Goal: Transaction & Acquisition: Download file/media

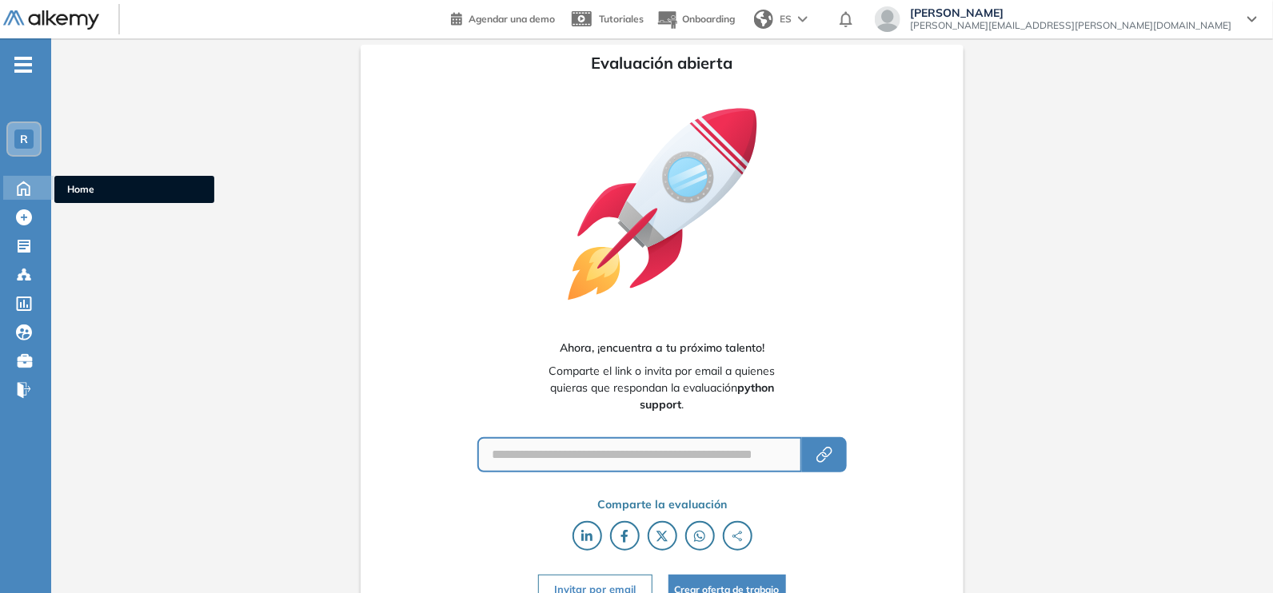
click at [41, 189] on div "Home Home" at bounding box center [28, 188] width 50 height 24
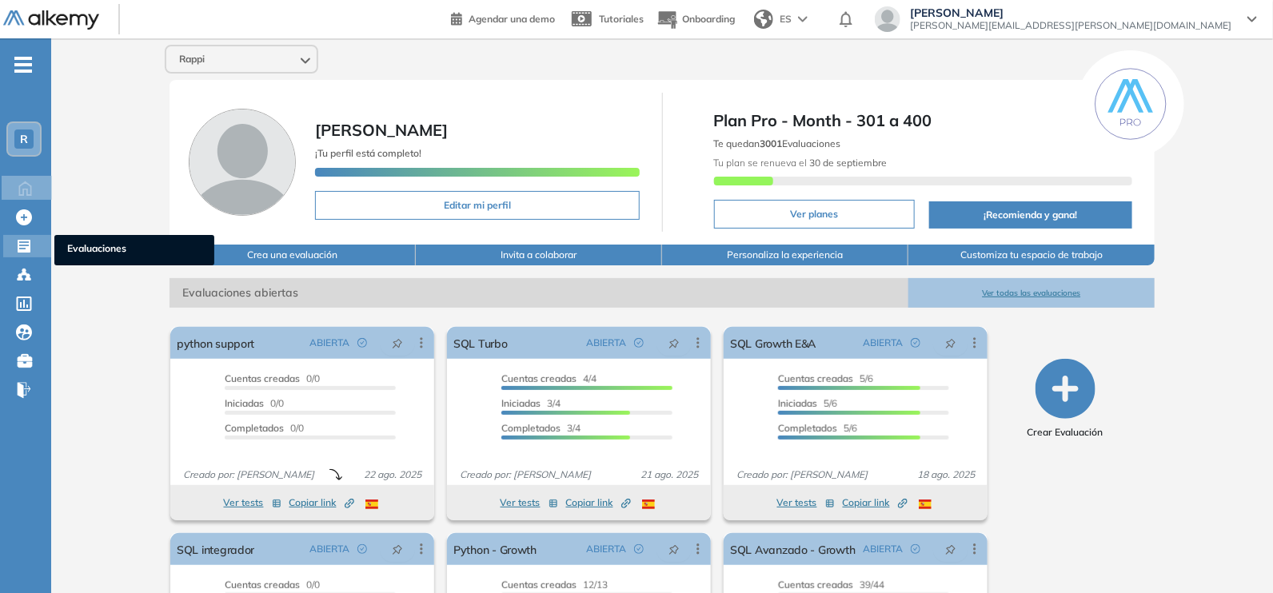
click at [90, 247] on span "Evaluaciones" at bounding box center [134, 250] width 134 height 18
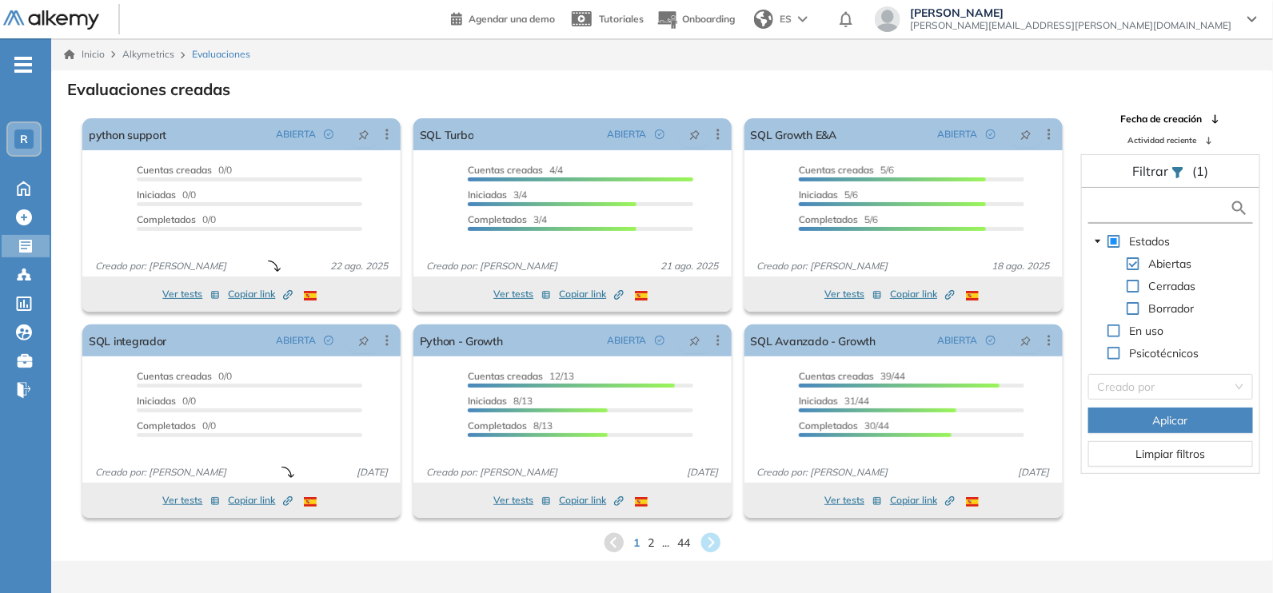
click at [1101, 208] on input "text" at bounding box center [1160, 208] width 138 height 17
type input "***"
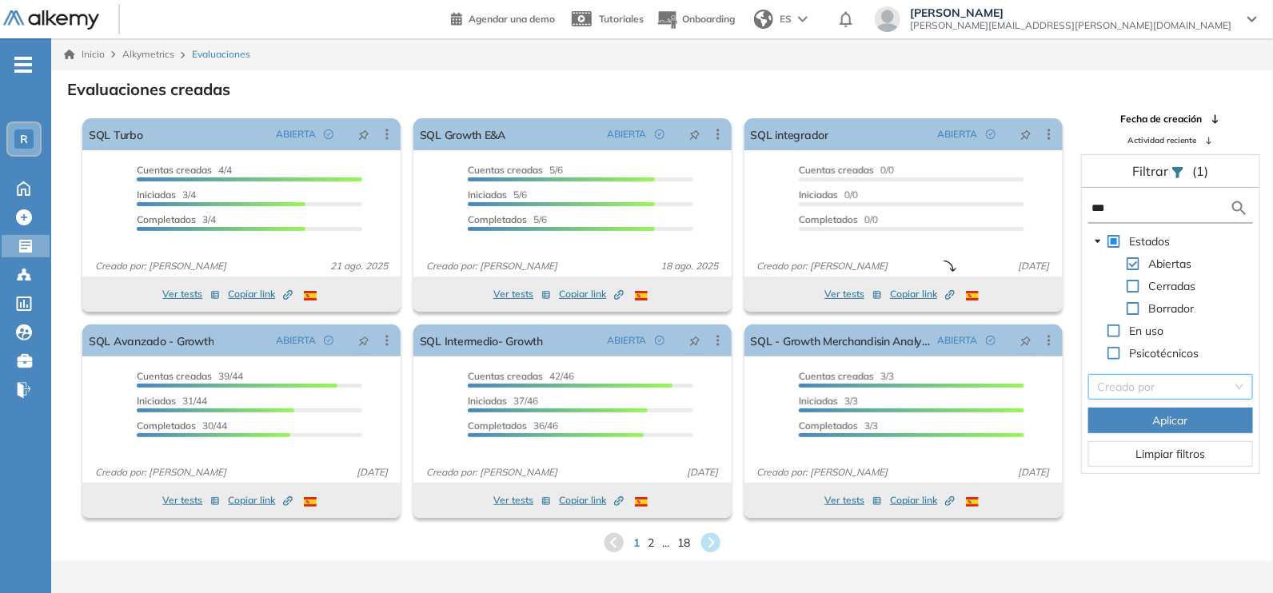
click at [1207, 385] on input "search" at bounding box center [1165, 387] width 134 height 24
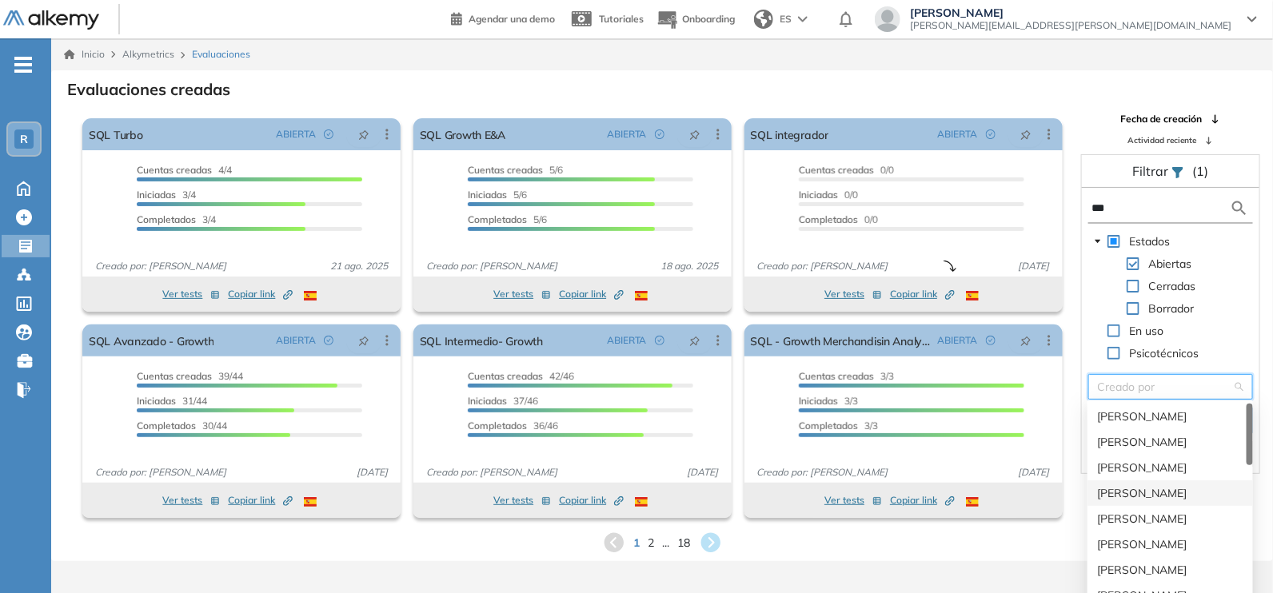
click at [1171, 487] on div "[PERSON_NAME]" at bounding box center [1170, 493] width 146 height 18
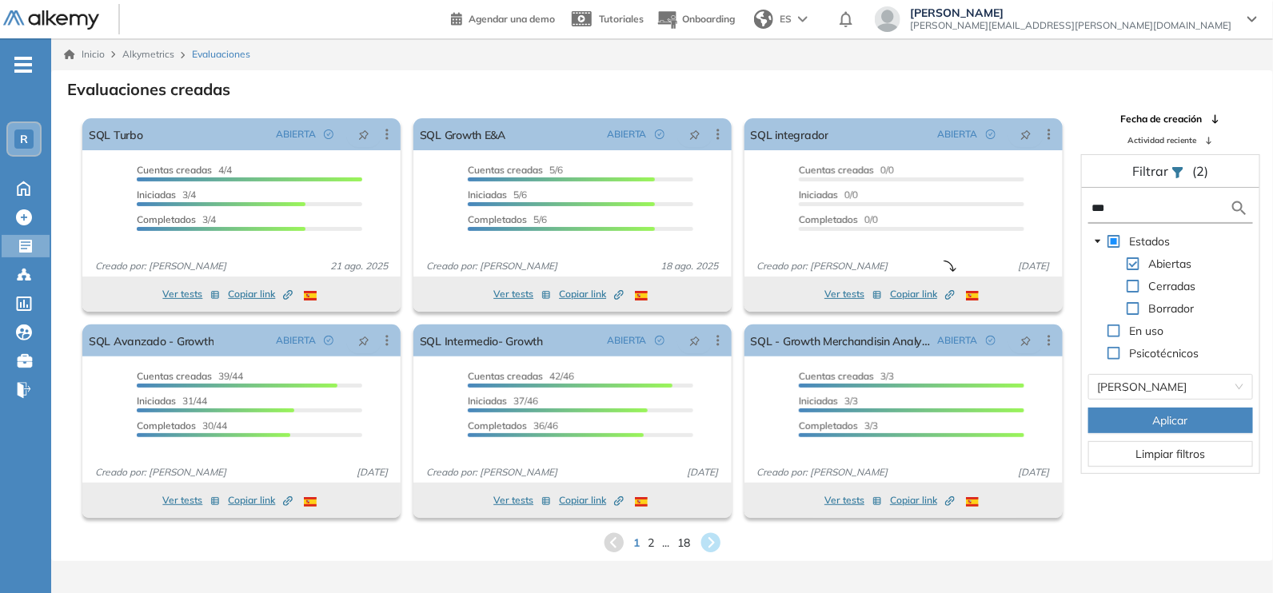
click at [1117, 423] on button "Aplicar" at bounding box center [1170, 421] width 165 height 26
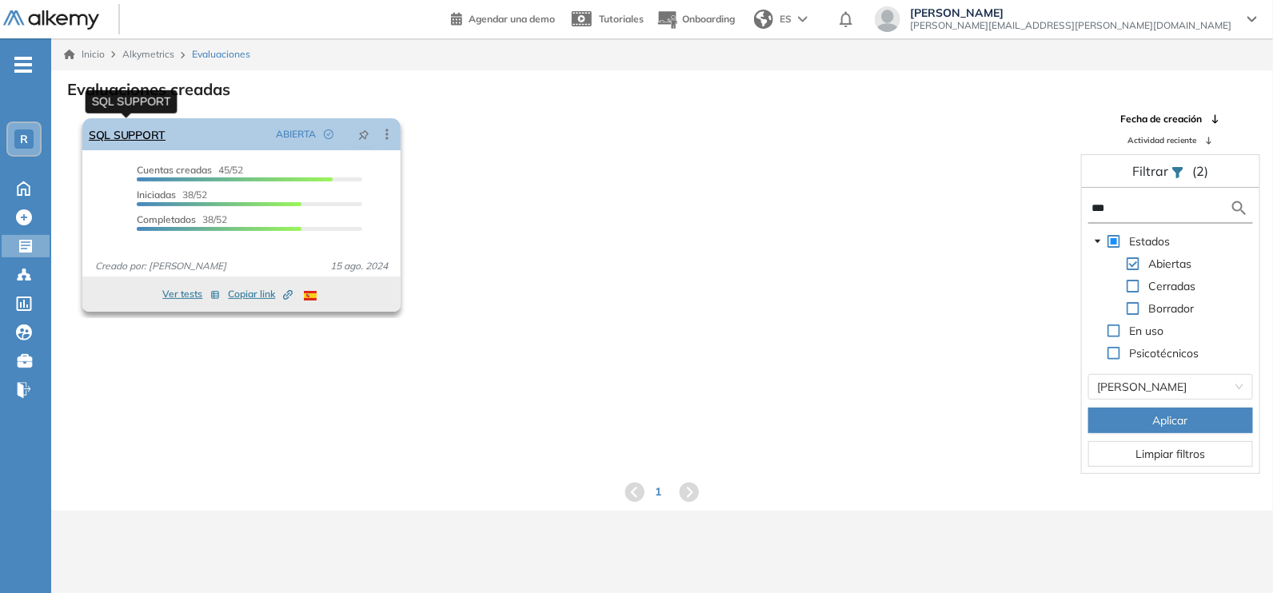
click at [146, 133] on link "SQL SUPPORT" at bounding box center [127, 134] width 77 height 32
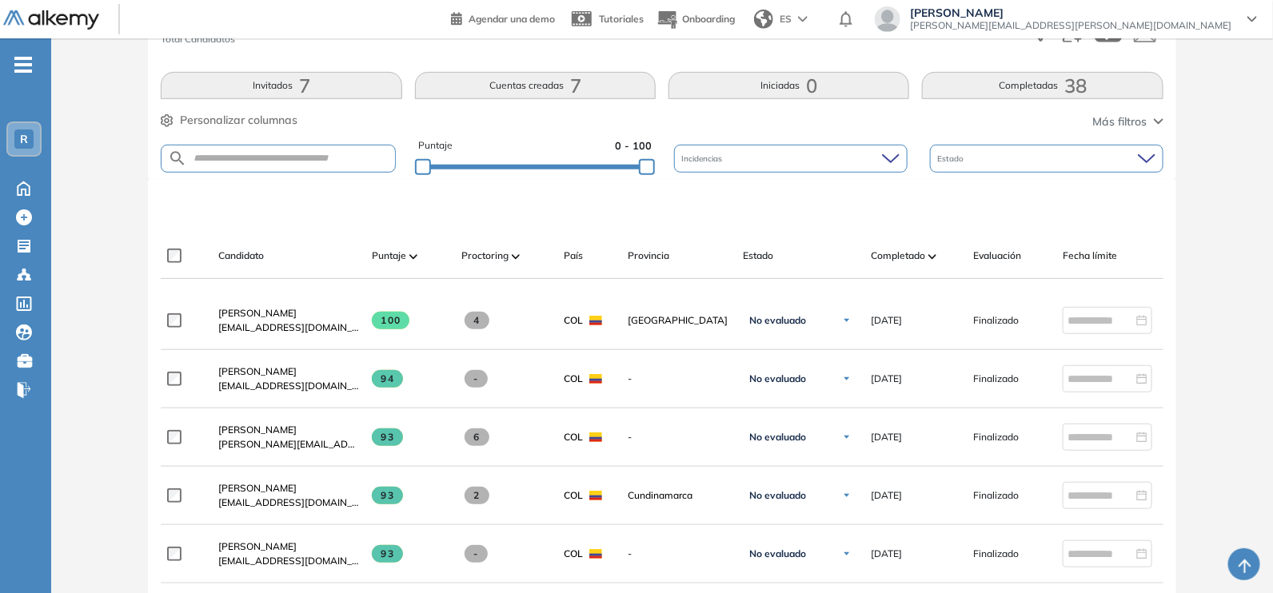
scroll to position [325, 0]
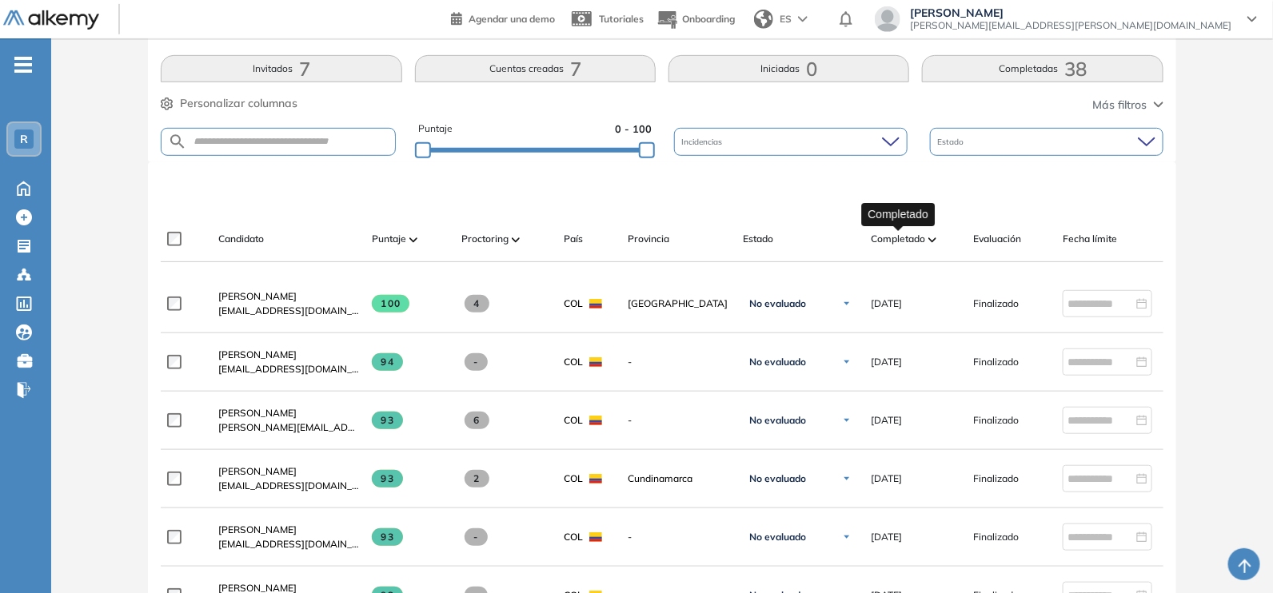
click at [922, 239] on span "Completado" at bounding box center [898, 239] width 54 height 14
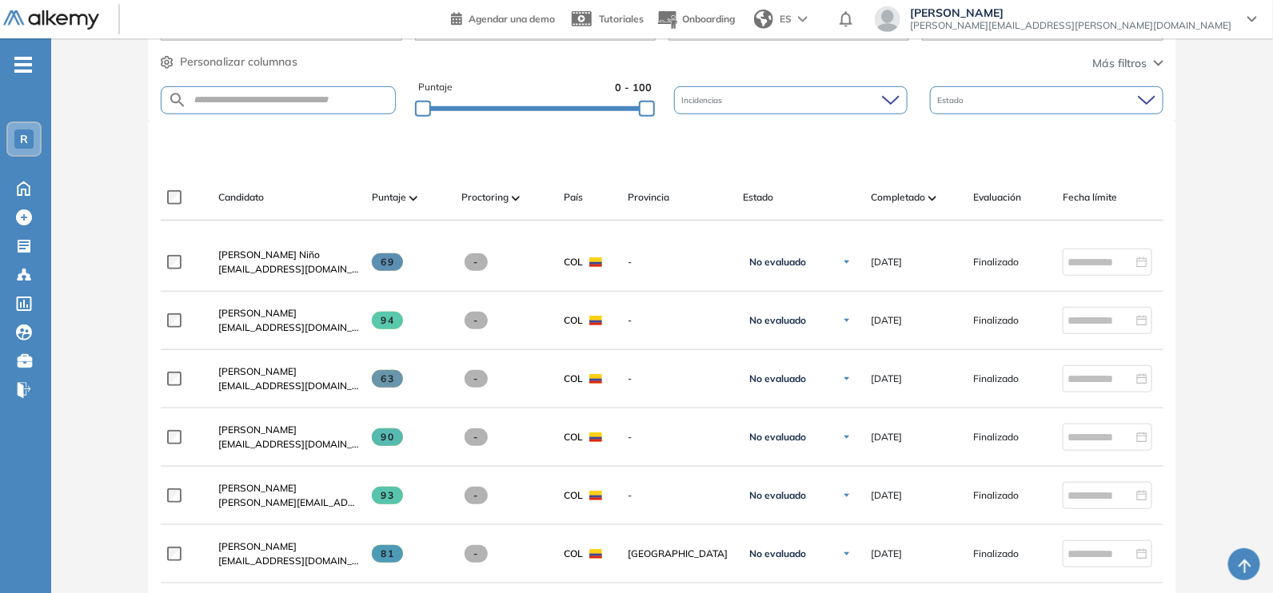
scroll to position [372, 0]
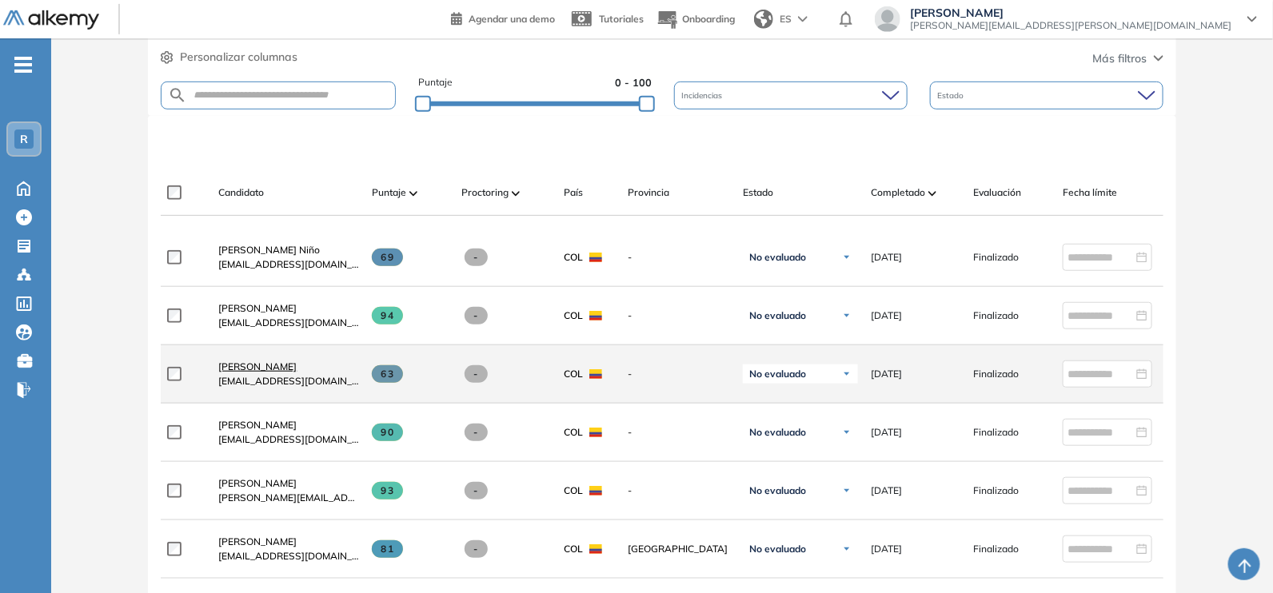
click at [268, 368] on span "[PERSON_NAME]" at bounding box center [257, 367] width 78 height 12
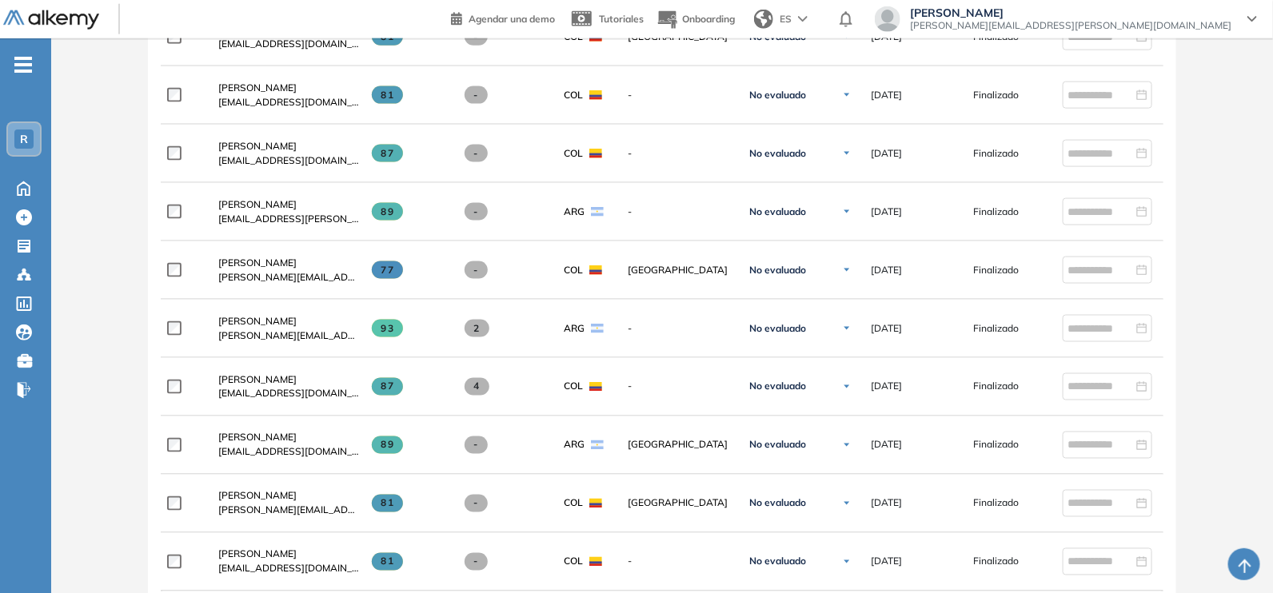
scroll to position [887, 0]
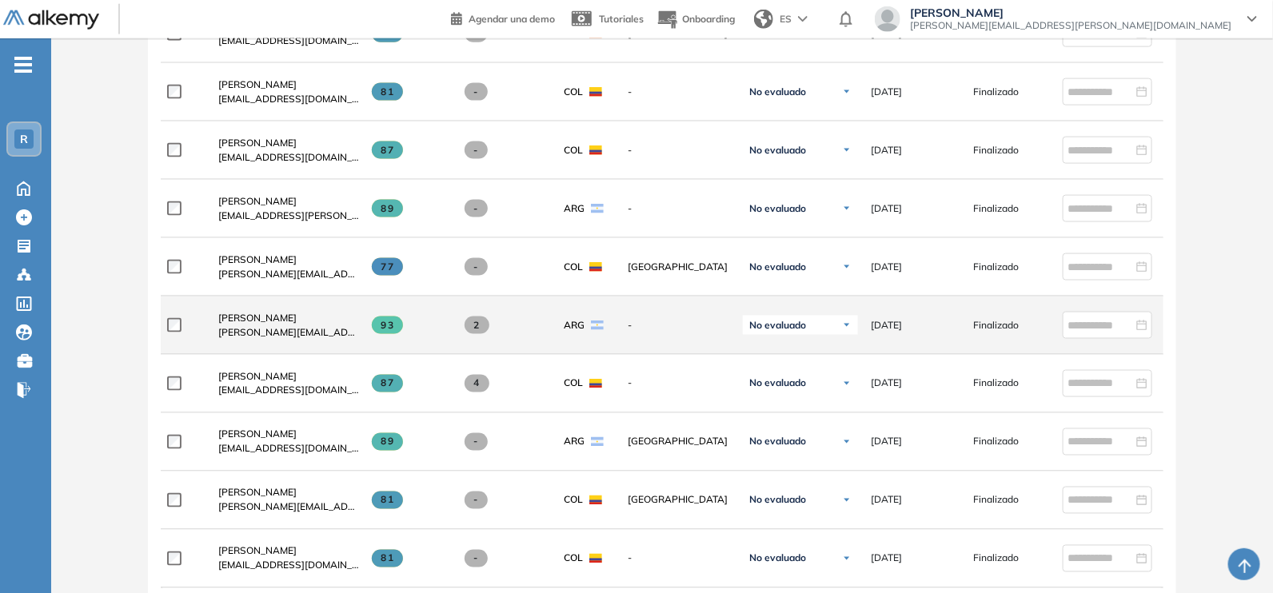
click at [481, 325] on span at bounding box center [476, 326] width 25 height 18
click at [472, 325] on span at bounding box center [476, 326] width 25 height 18
click at [476, 326] on span "2" at bounding box center [476, 326] width 25 height 18
click at [387, 329] on span "93" at bounding box center [387, 326] width 31 height 18
click at [244, 331] on span "[PERSON_NAME][EMAIL_ADDRESS][PERSON_NAME][DOMAIN_NAME]" at bounding box center [288, 332] width 141 height 14
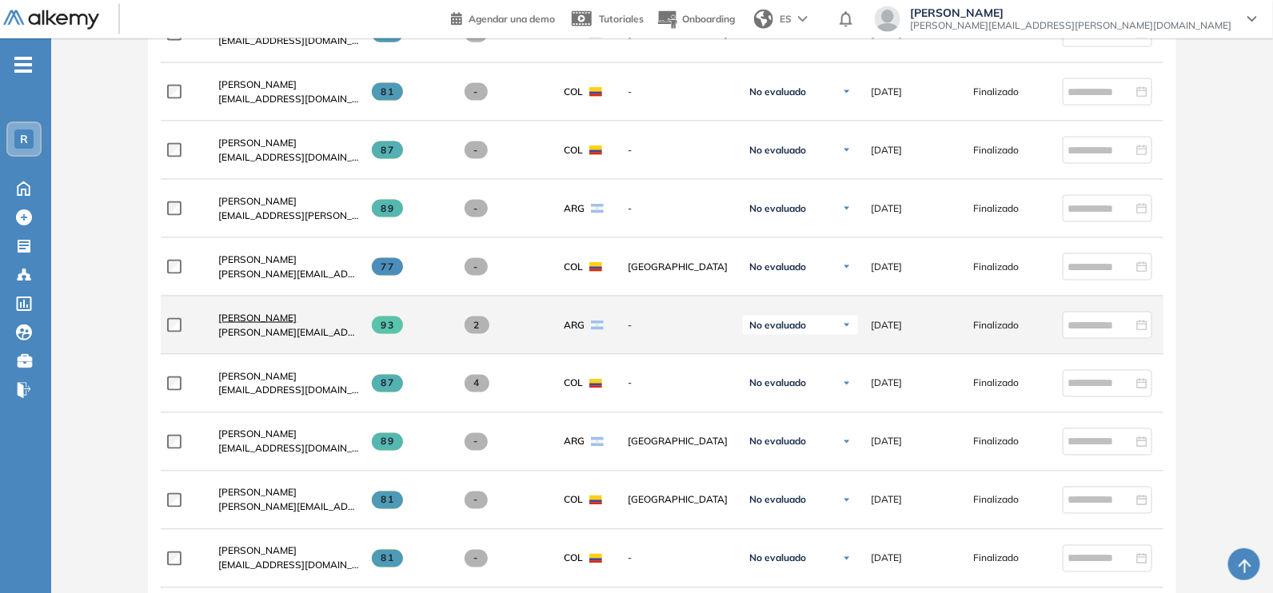
click at [239, 321] on span "[PERSON_NAME]" at bounding box center [257, 318] width 78 height 12
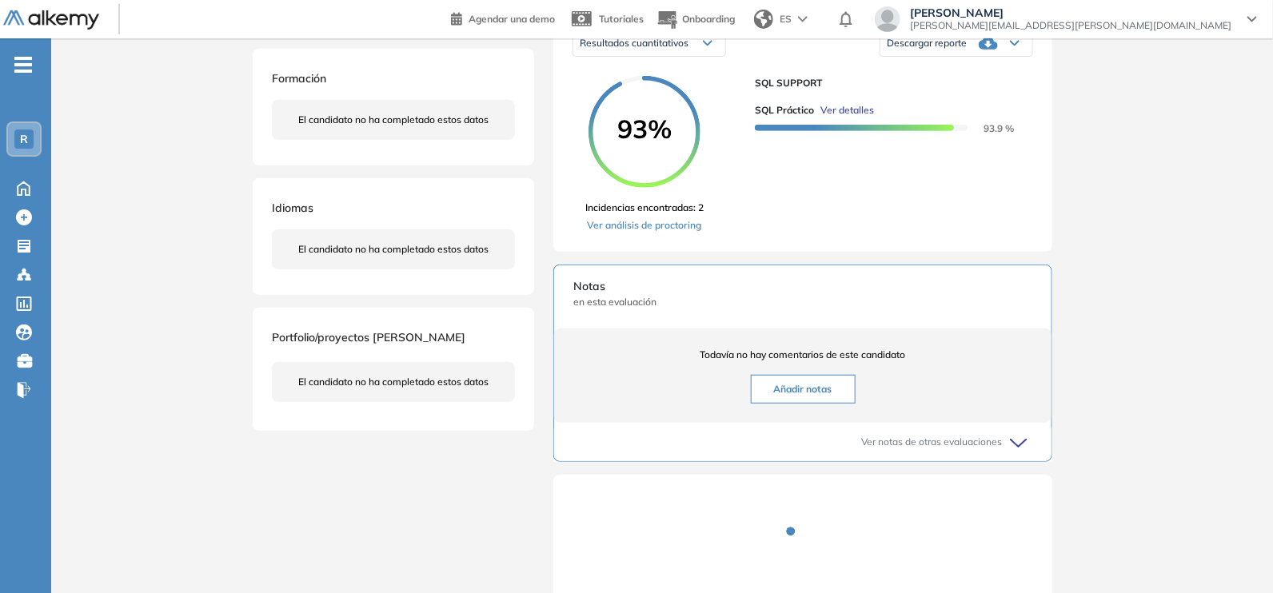
scroll to position [280, 0]
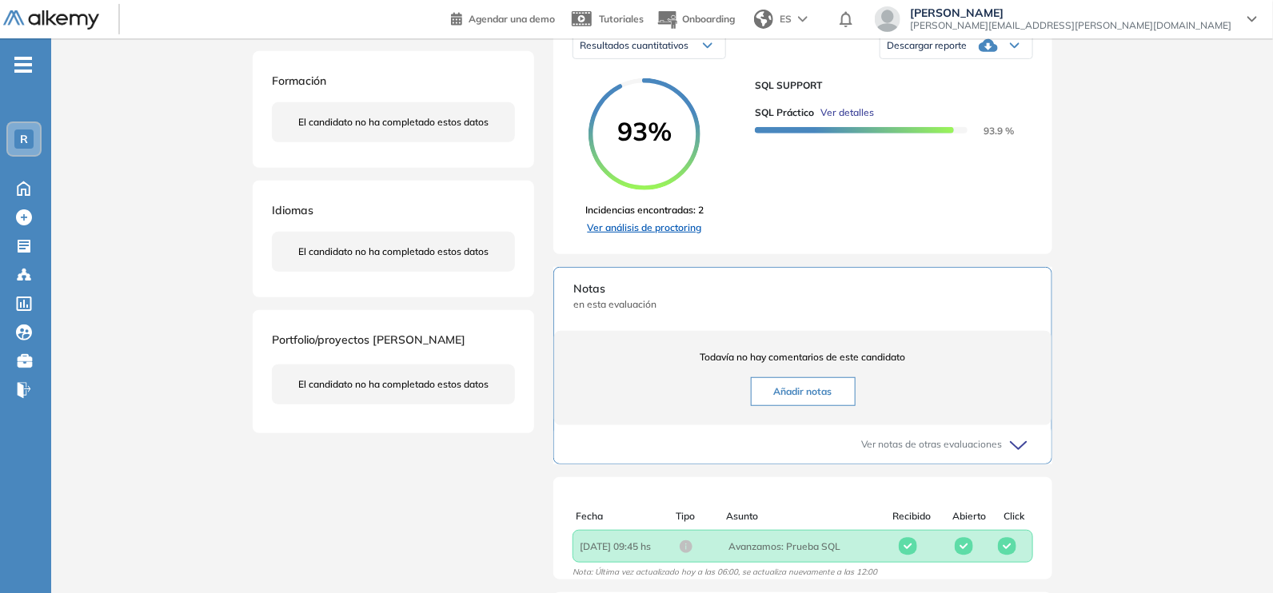
click at [624, 235] on link "Ver análisis de proctoring" at bounding box center [644, 228] width 118 height 14
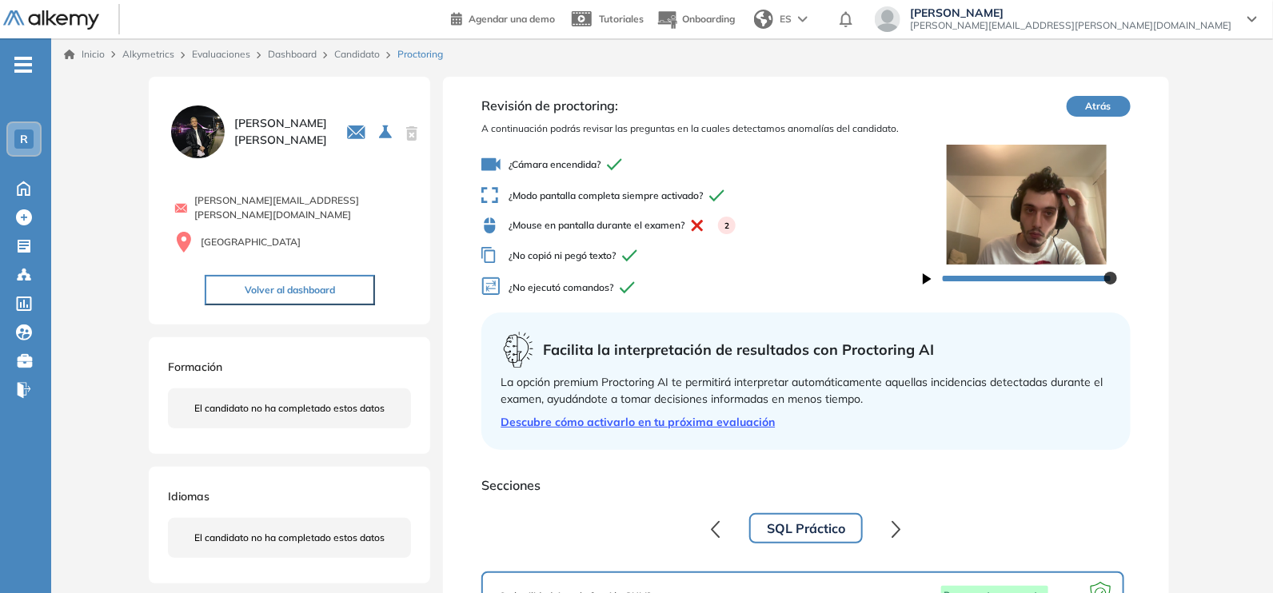
click at [731, 225] on div "2" at bounding box center [727, 226] width 18 height 18
click at [672, 223] on span "¿Mouse en pantalla durante el examen? 2" at bounding box center [701, 226] width 440 height 18
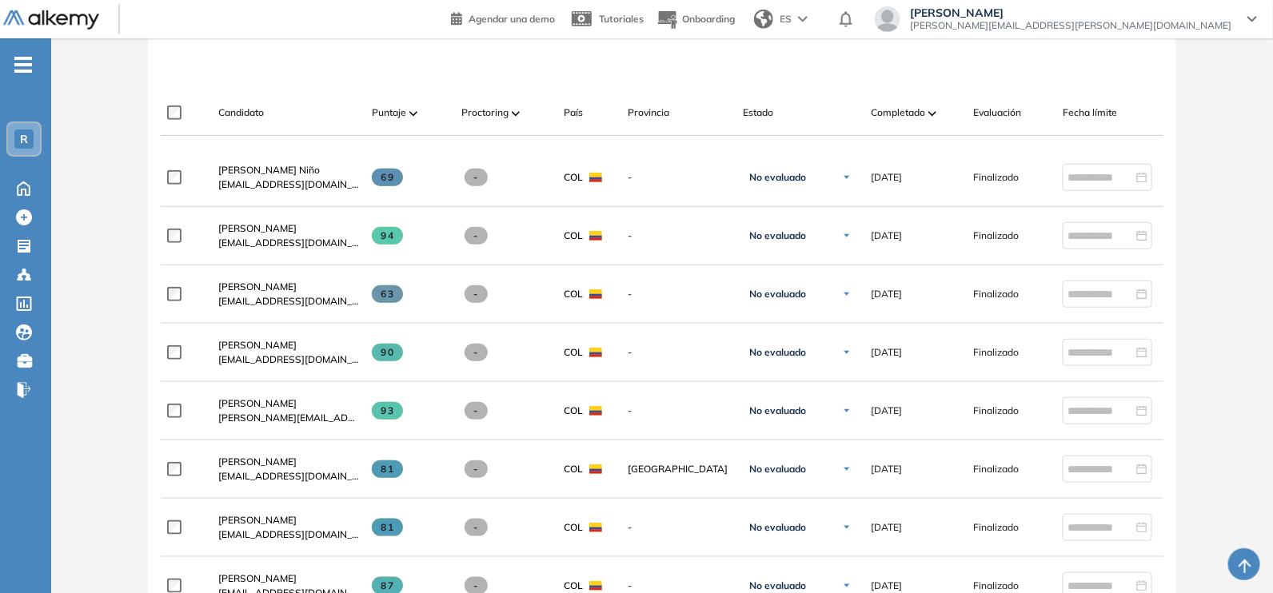
scroll to position [455, 0]
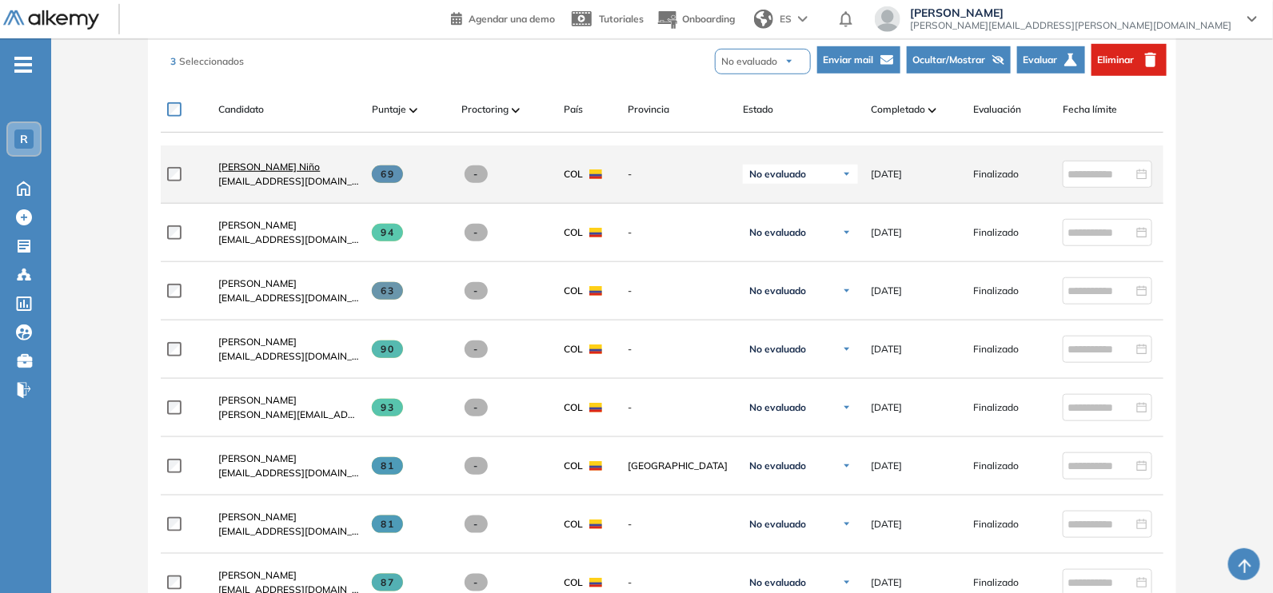
click at [289, 171] on span "[PERSON_NAME] Niño" at bounding box center [269, 167] width 102 height 12
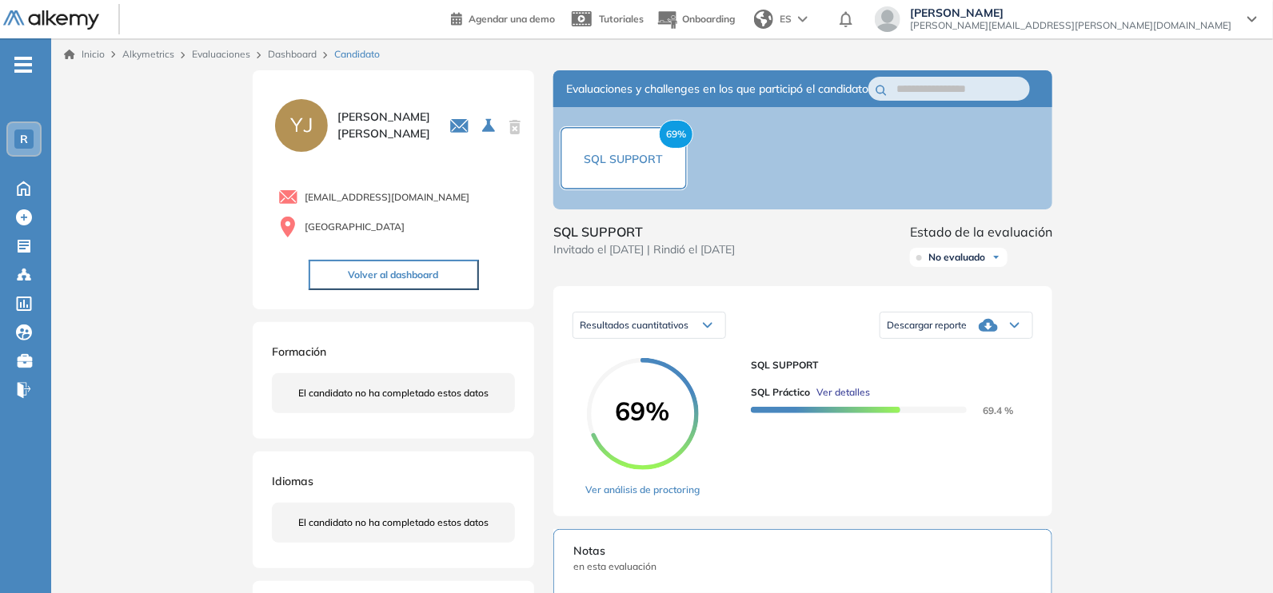
click at [990, 332] on icon at bounding box center [987, 325] width 19 height 13
click at [926, 361] on li "Descargar informe completo" at bounding box center [946, 353] width 118 height 16
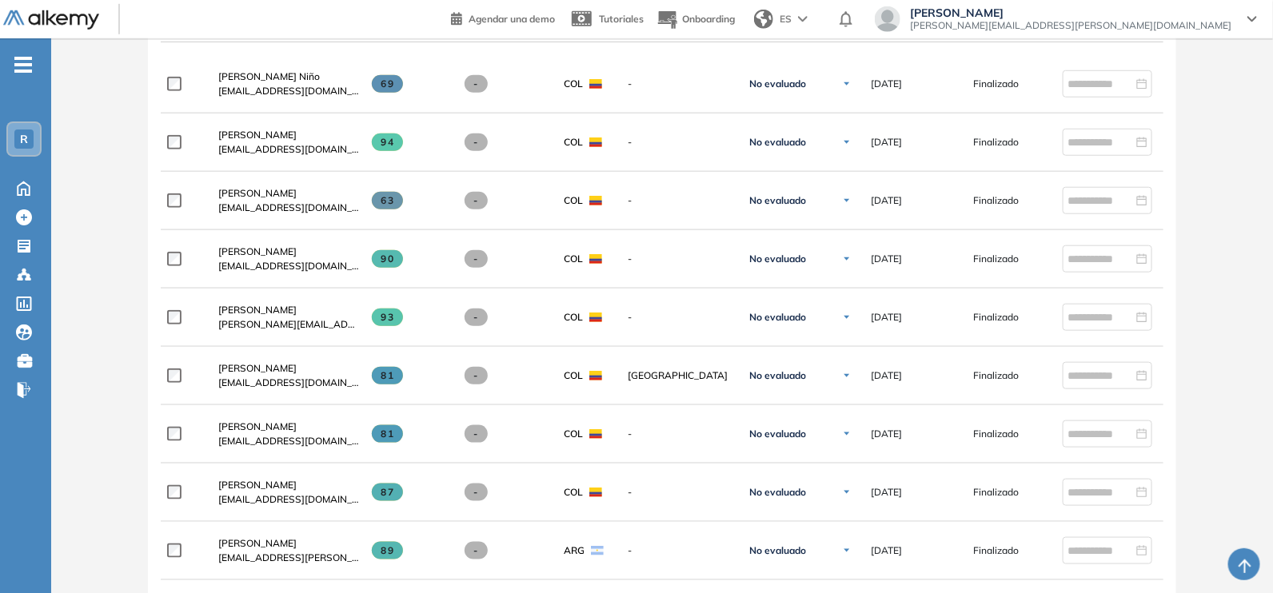
scroll to position [556, 0]
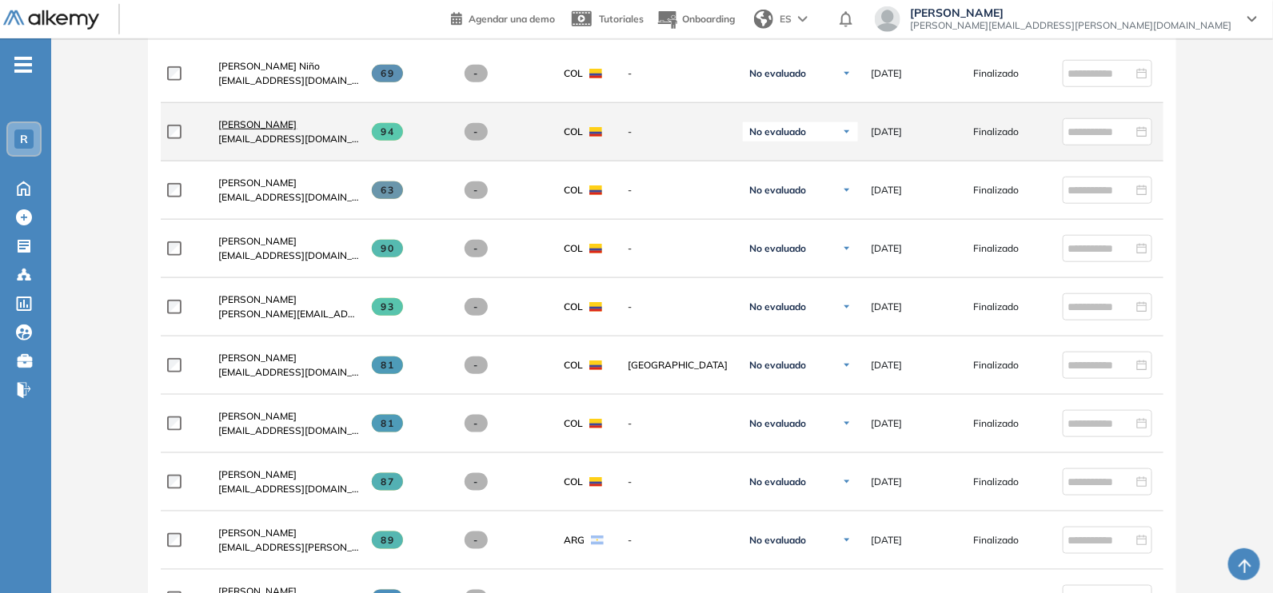
click at [229, 130] on span "[PERSON_NAME]" at bounding box center [257, 124] width 78 height 12
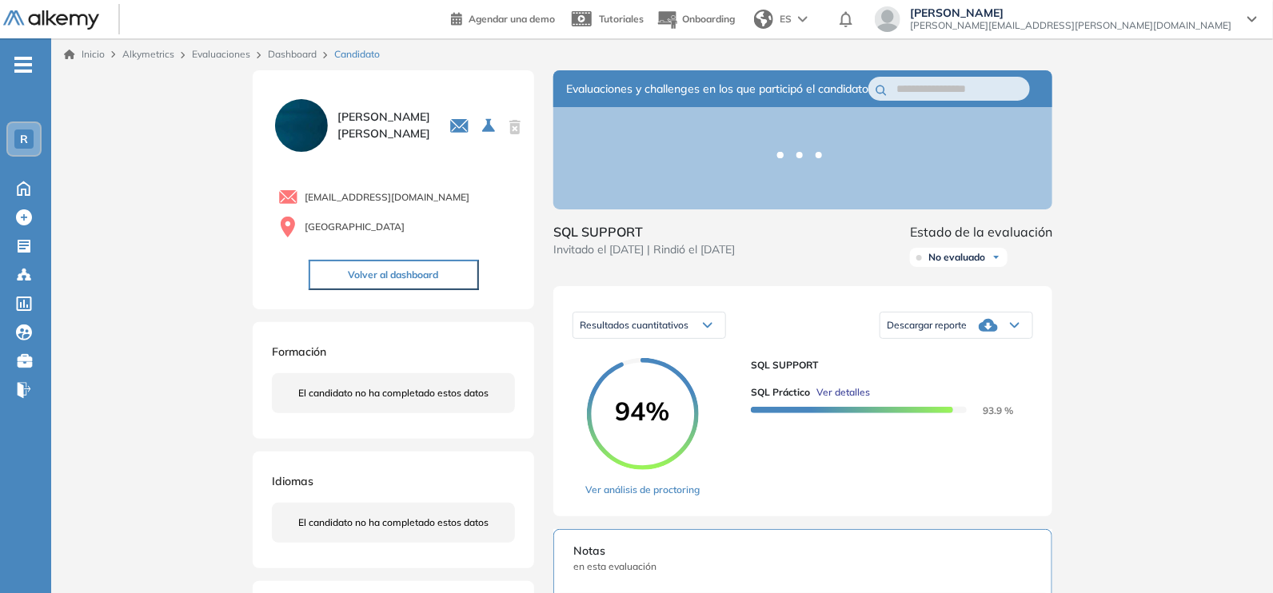
click at [999, 341] on div "Descargar reporte" at bounding box center [956, 325] width 152 height 32
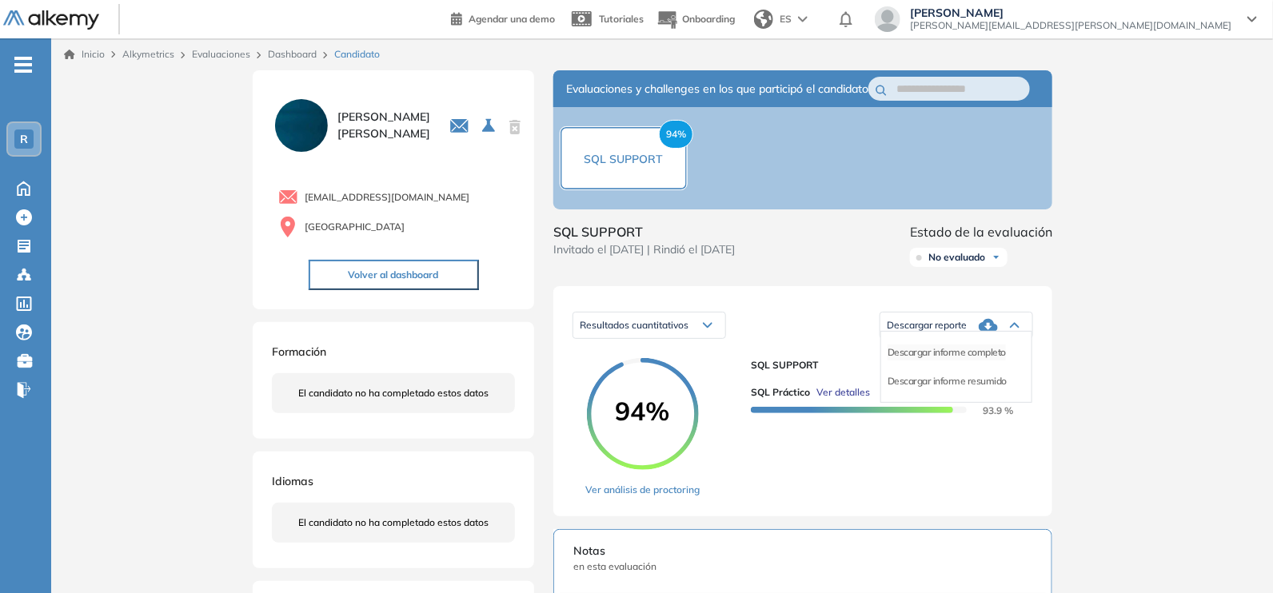
click at [979, 361] on li "Descargar informe completo" at bounding box center [946, 353] width 118 height 16
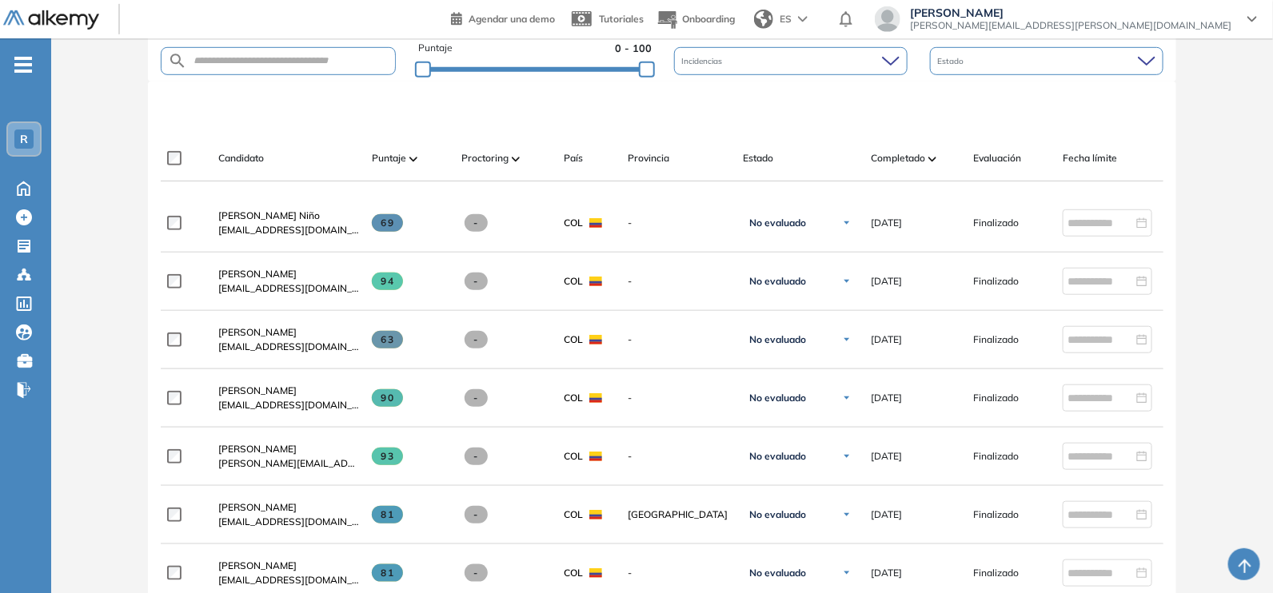
scroll to position [408, 0]
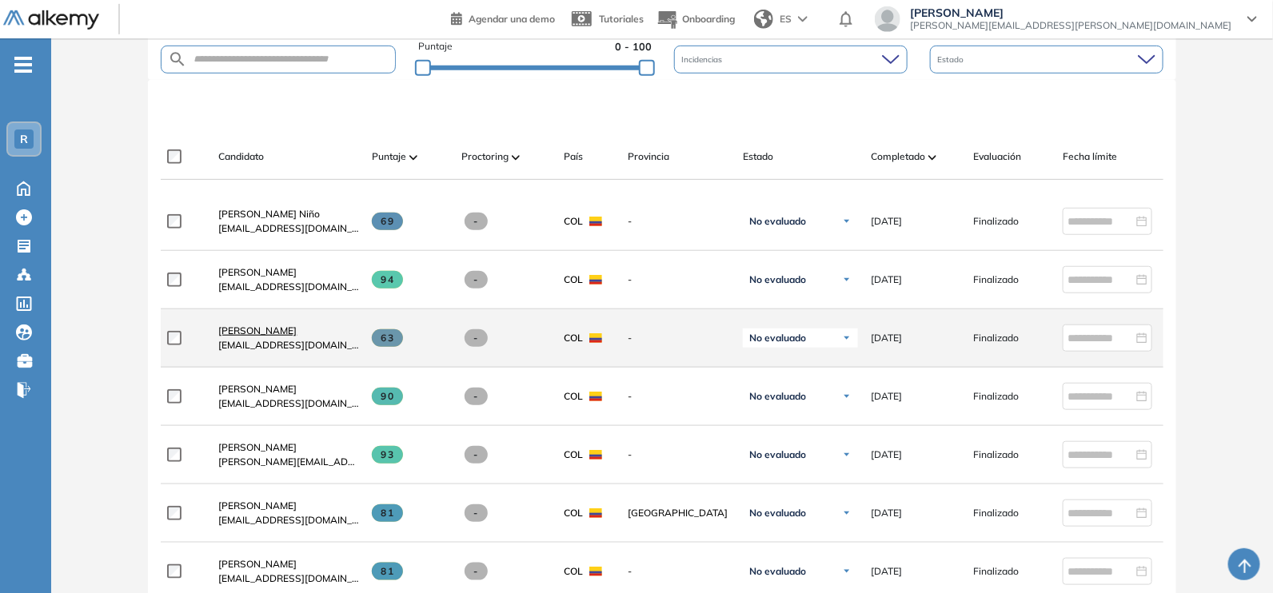
click at [240, 333] on span "[PERSON_NAME]" at bounding box center [257, 331] width 78 height 12
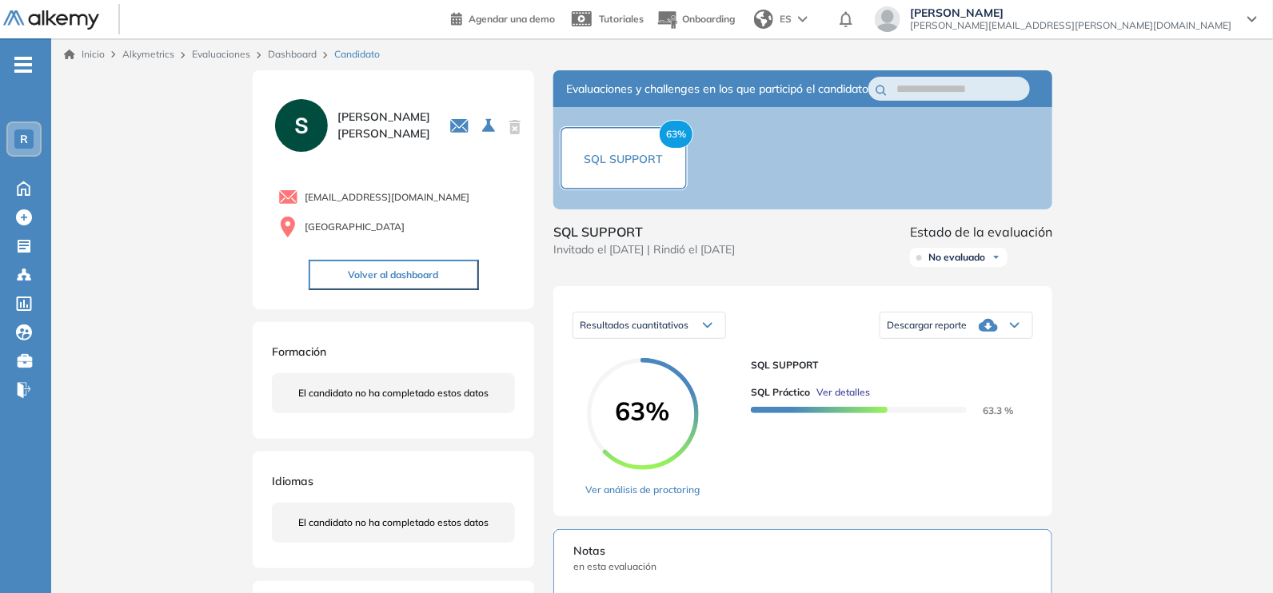
click at [1005, 340] on div "Descargar reporte" at bounding box center [956, 325] width 152 height 32
click at [974, 389] on li "Descargar informe resumido" at bounding box center [946, 381] width 119 height 16
click at [106, 261] on ul "Evaluaciones" at bounding box center [134, 250] width 160 height 30
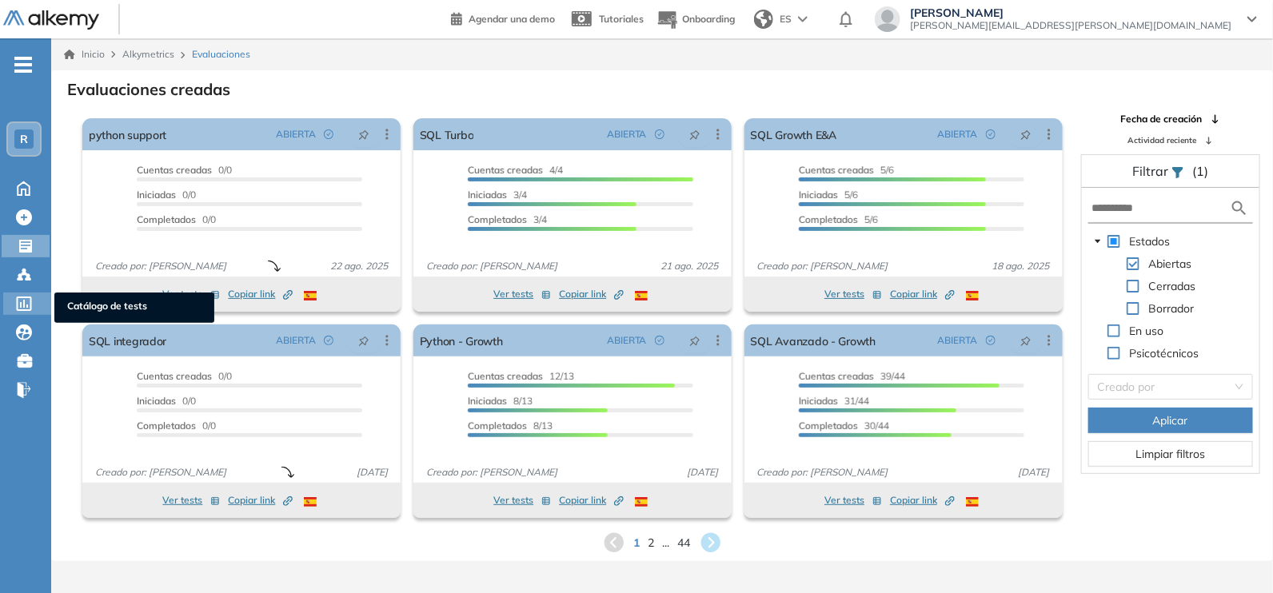
click at [69, 306] on span "Catálogo de tests" at bounding box center [134, 308] width 134 height 18
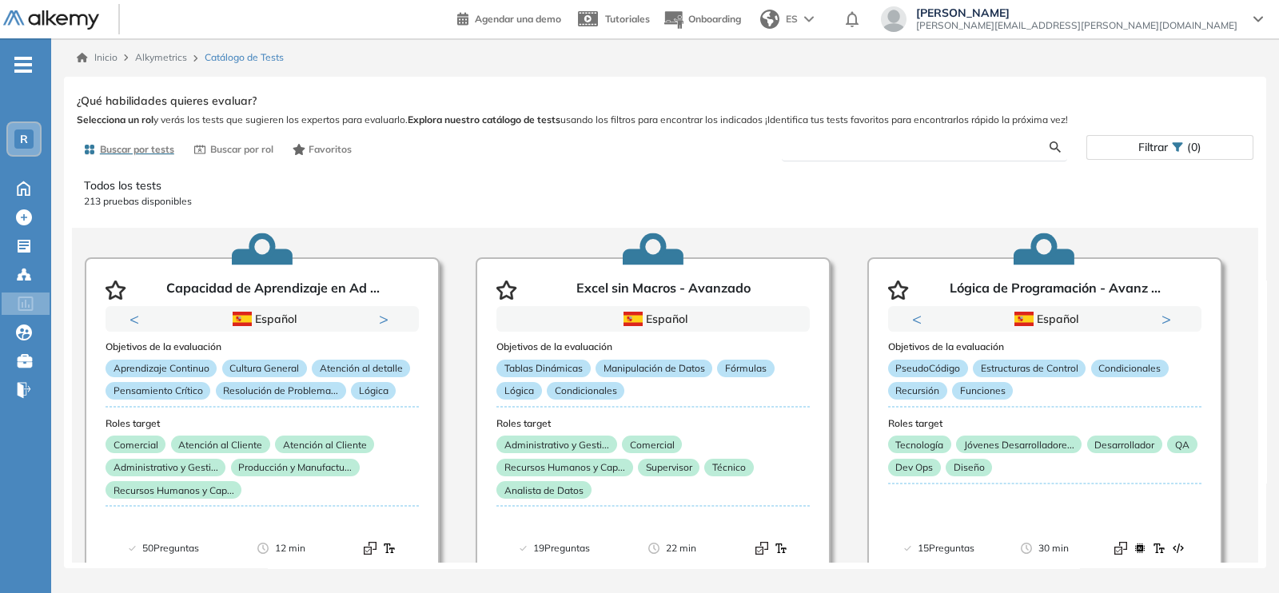
click at [859, 145] on input "text" at bounding box center [922, 147] width 255 height 14
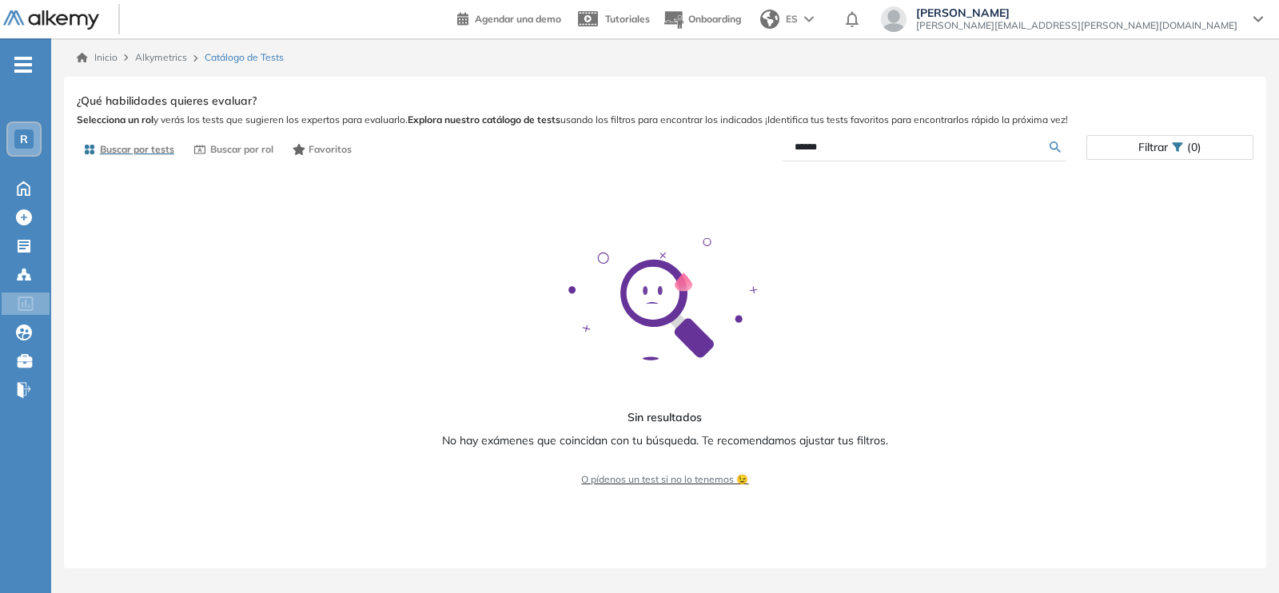
click at [809, 146] on input "******" at bounding box center [922, 147] width 255 height 14
type input "******"
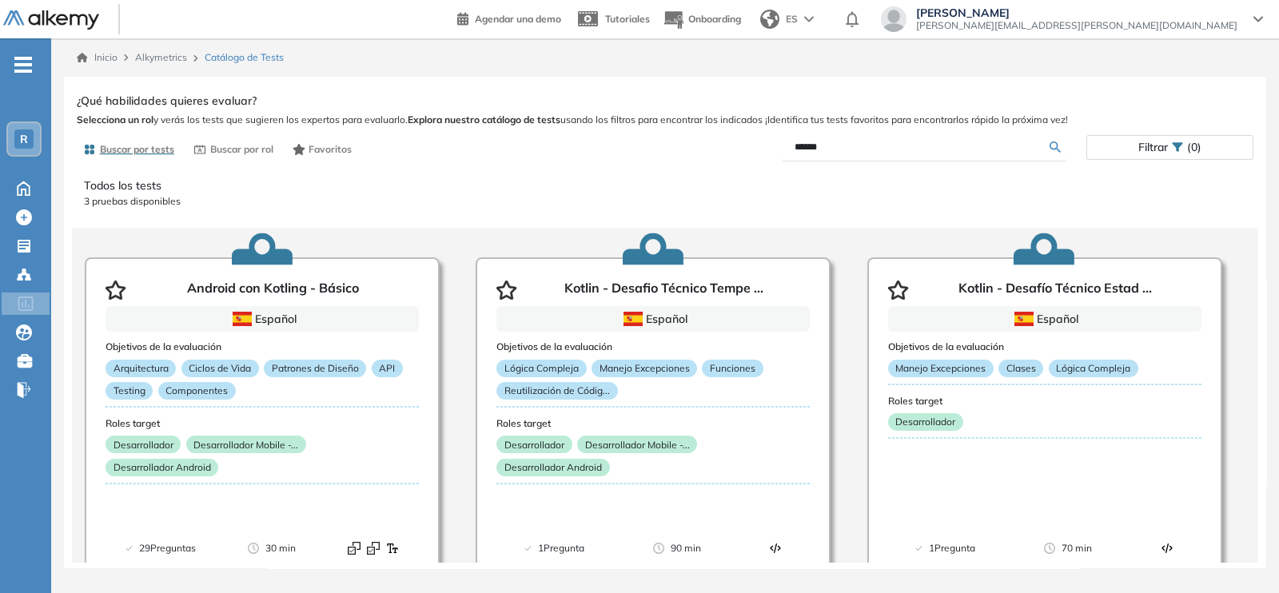
scroll to position [53, 0]
